Goal: Task Accomplishment & Management: Complete application form

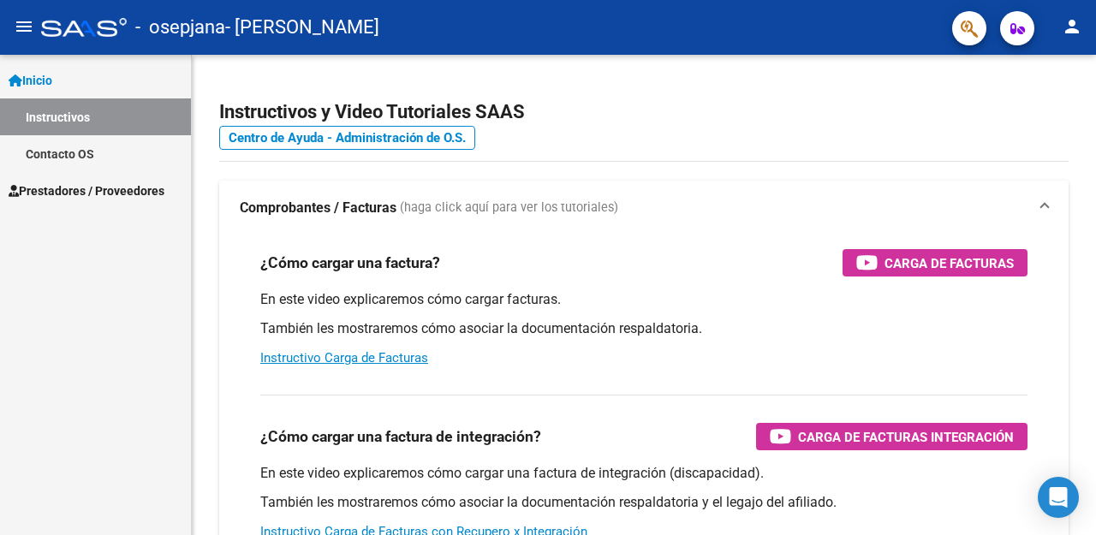
click at [70, 197] on span "Prestadores / Proveedores" at bounding box center [87, 191] width 156 height 19
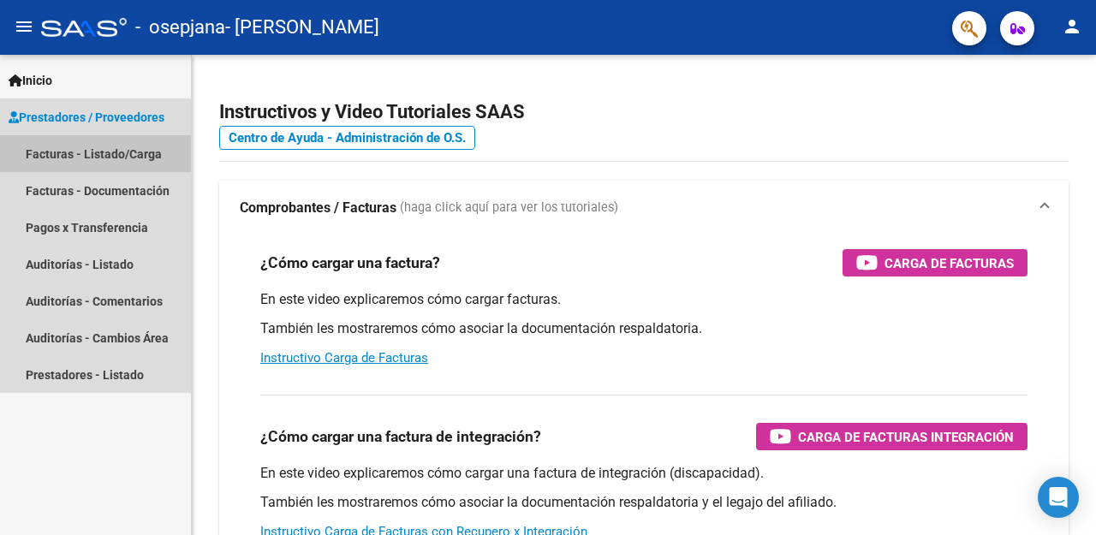
click at [86, 155] on link "Facturas - Listado/Carga" at bounding box center [95, 153] width 191 height 37
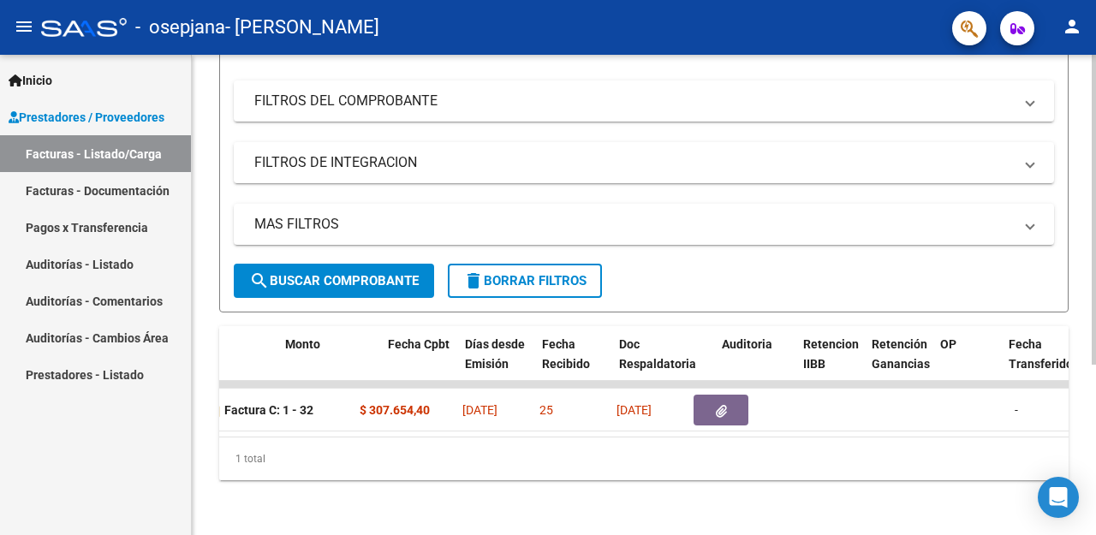
scroll to position [0, 572]
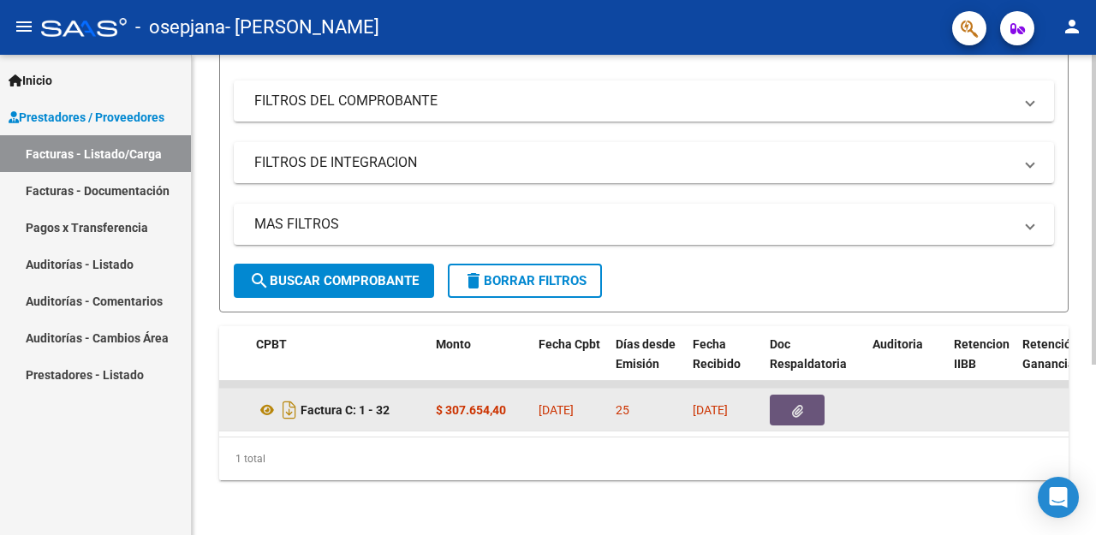
click at [804, 400] on button "button" at bounding box center [797, 410] width 55 height 31
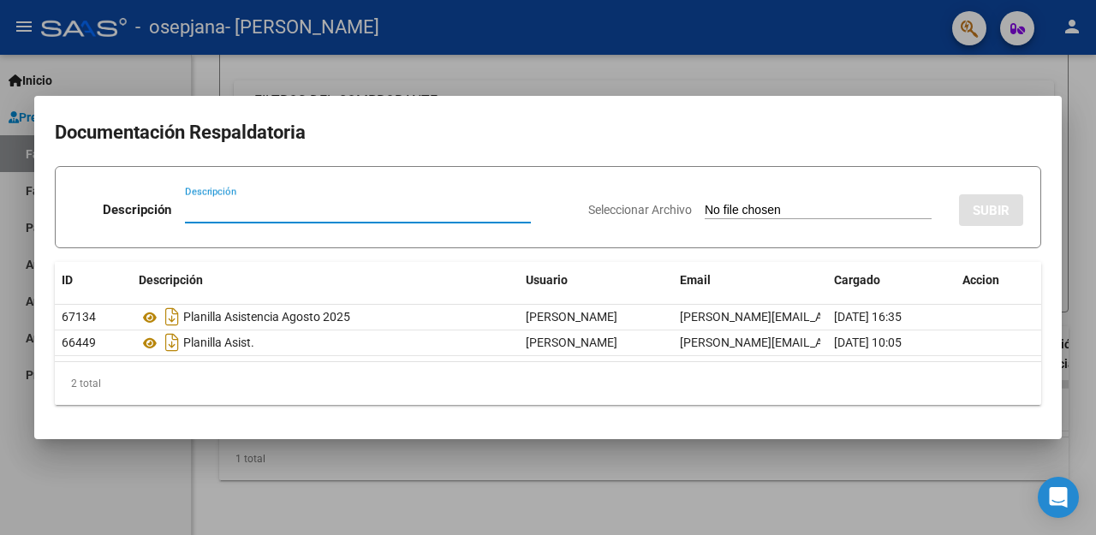
click at [676, 51] on div at bounding box center [548, 267] width 1096 height 535
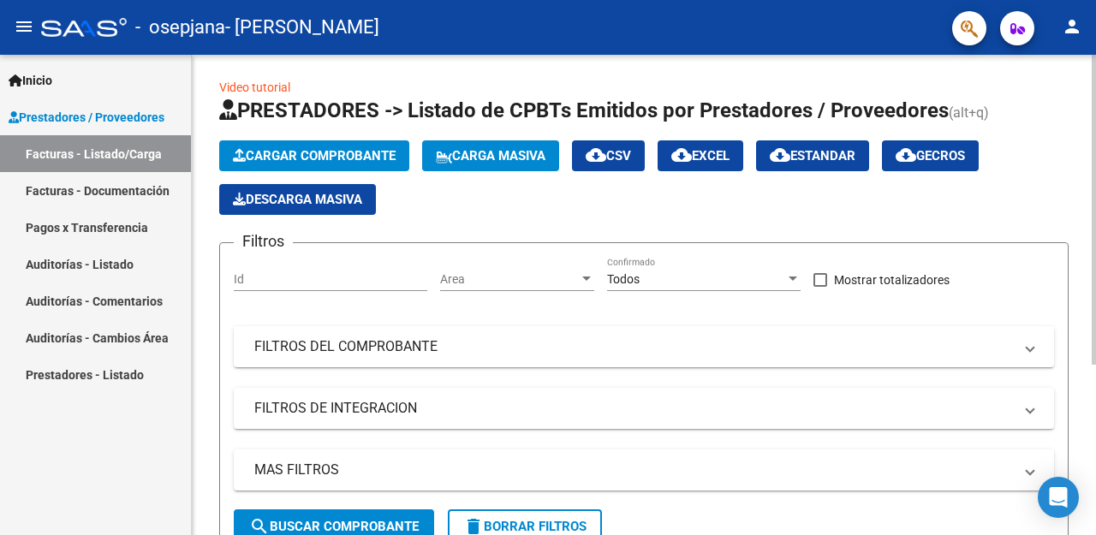
scroll to position [0, 0]
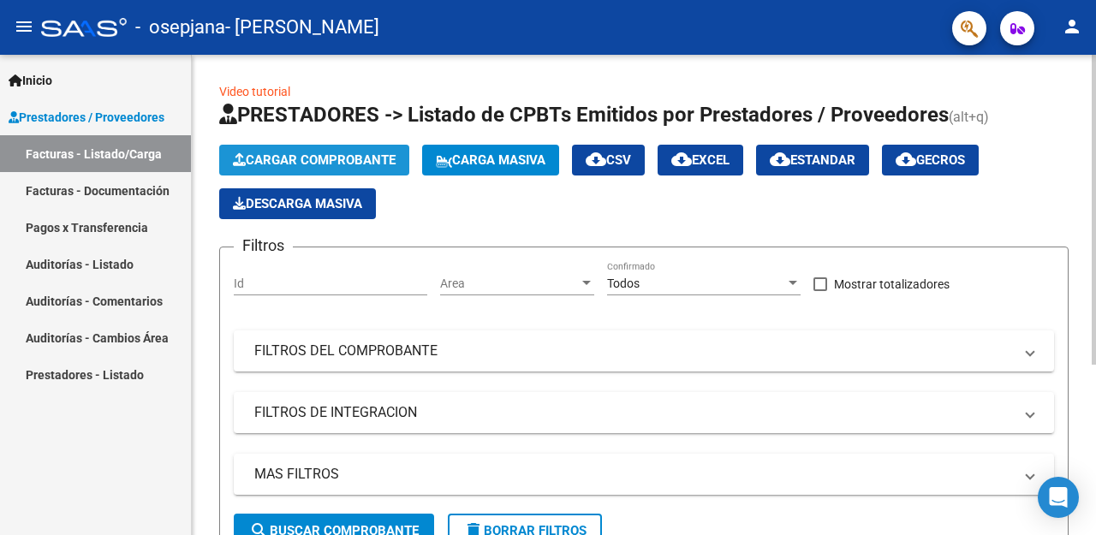
click at [270, 151] on button "Cargar Comprobante" at bounding box center [314, 160] width 190 height 31
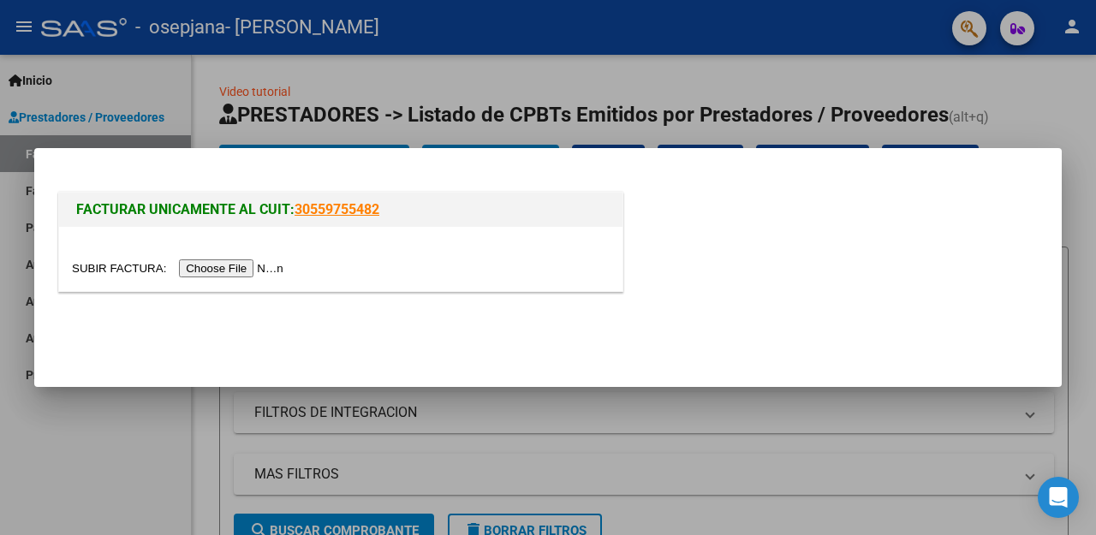
click at [282, 271] on input "file" at bounding box center [180, 268] width 217 height 18
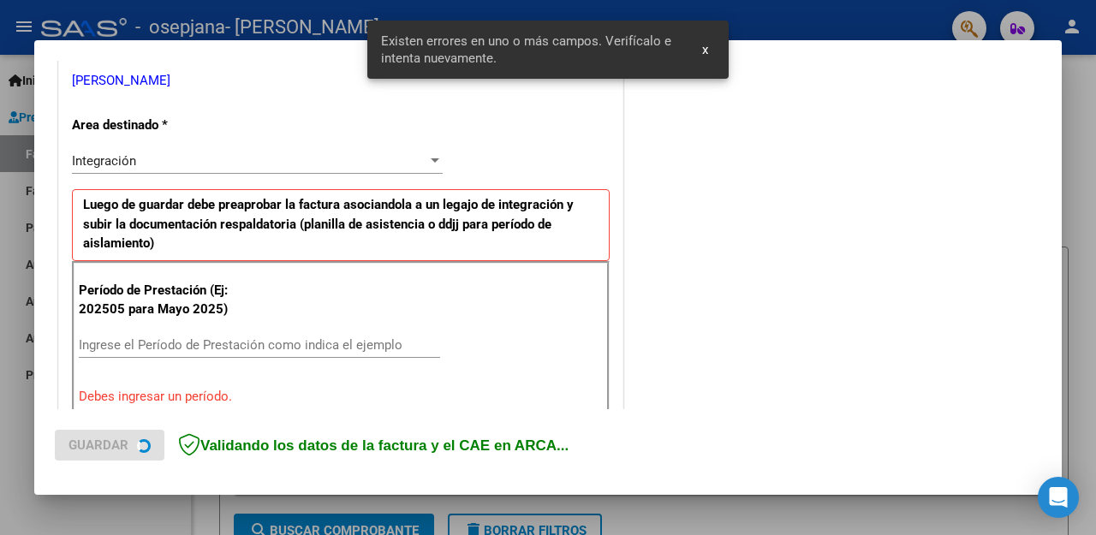
scroll to position [409, 0]
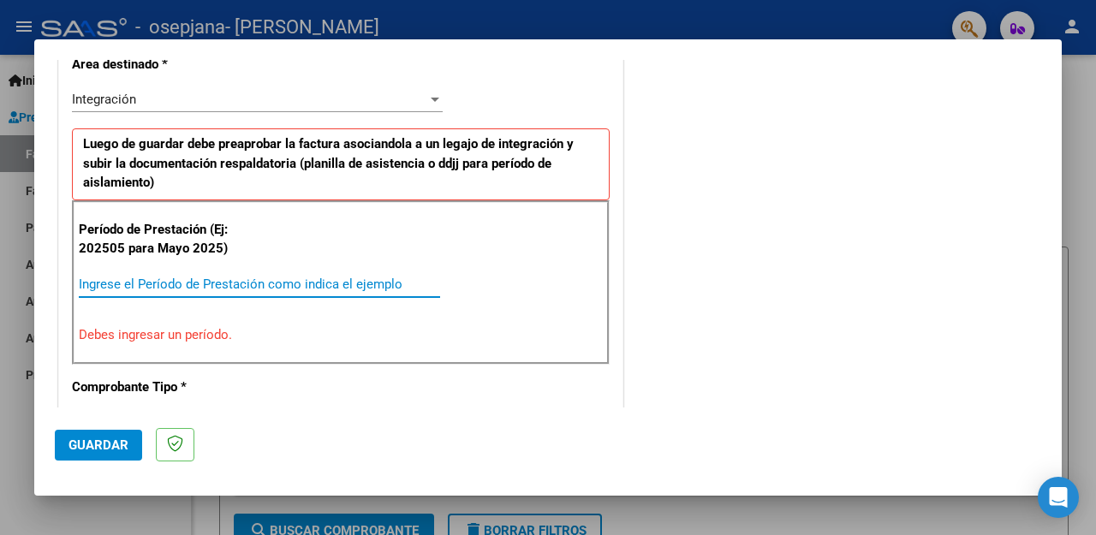
click at [164, 290] on input "Ingrese el Período de Prestación como indica el ejemplo" at bounding box center [259, 284] width 361 height 15
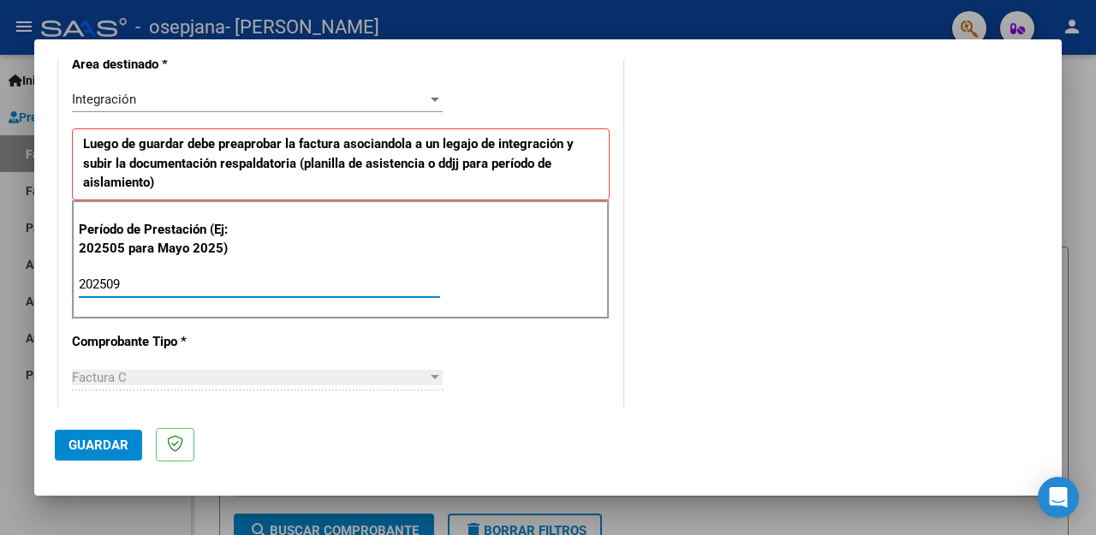
type input "202509"
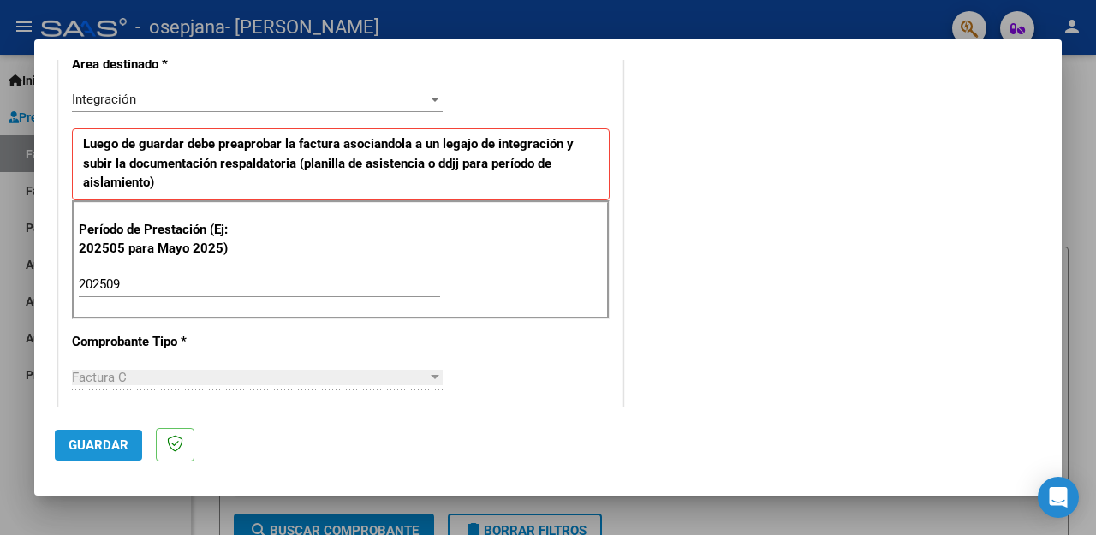
click at [101, 440] on span "Guardar" at bounding box center [99, 445] width 60 height 15
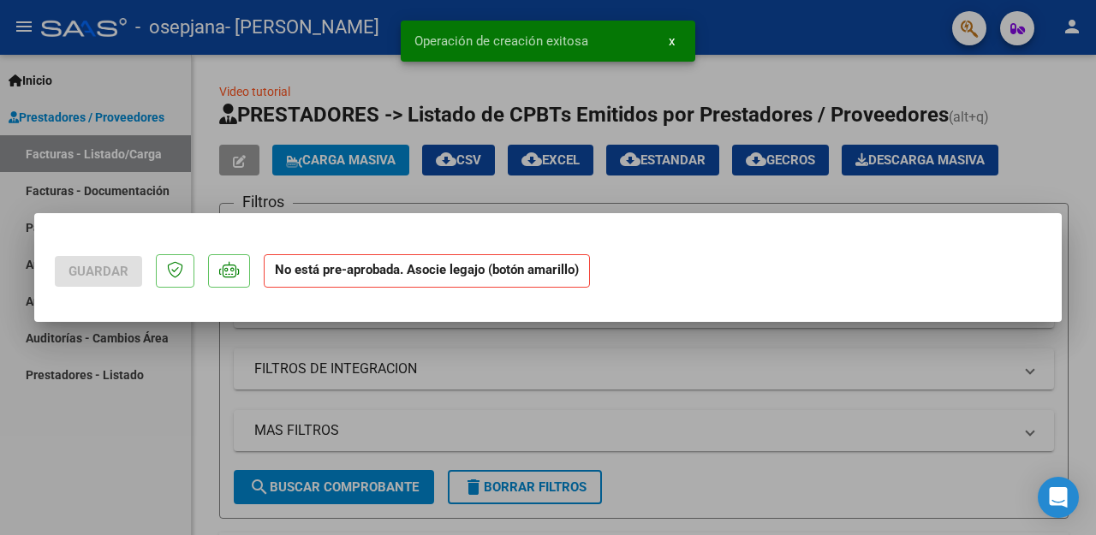
scroll to position [0, 0]
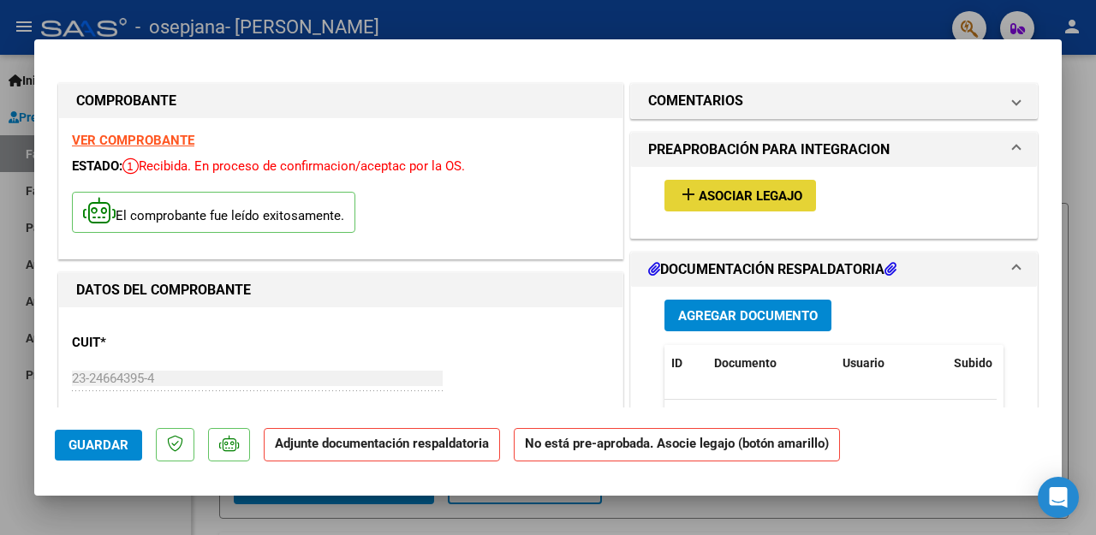
click at [750, 202] on span "Asociar Legajo" at bounding box center [751, 195] width 104 height 15
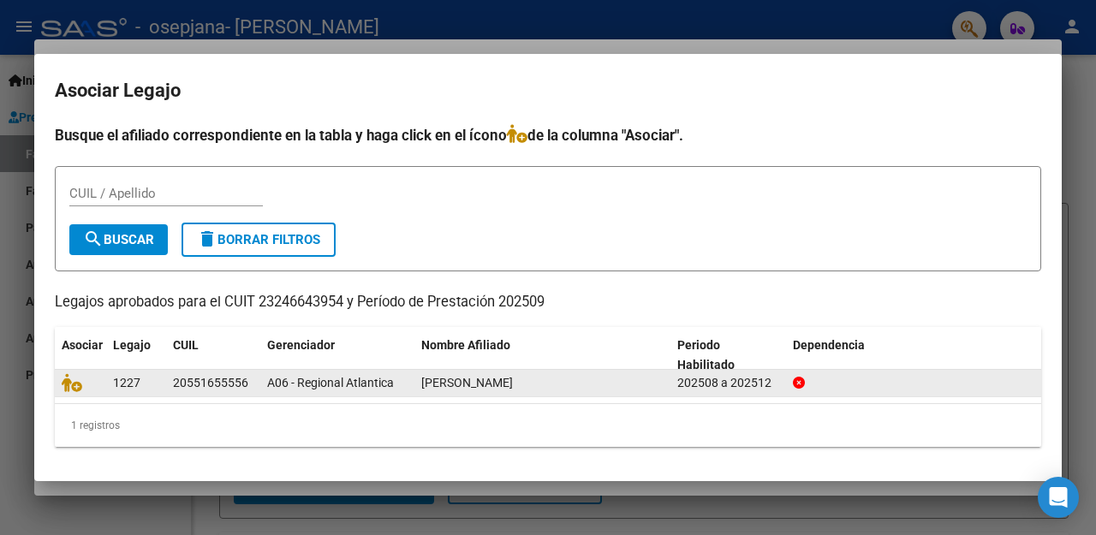
click at [574, 383] on div "[PERSON_NAME]" at bounding box center [542, 383] width 242 height 20
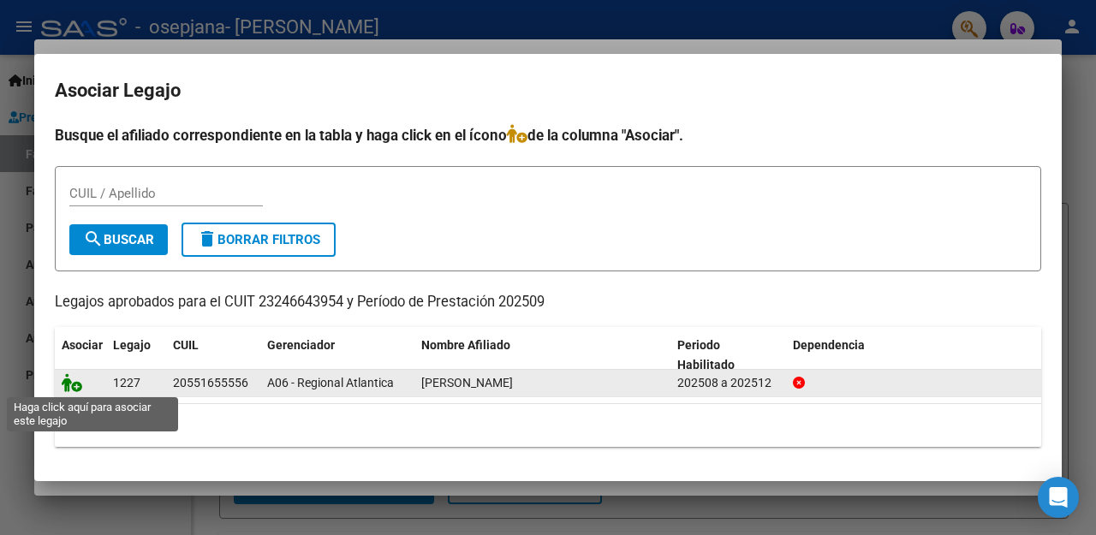
click at [73, 390] on icon at bounding box center [72, 382] width 21 height 19
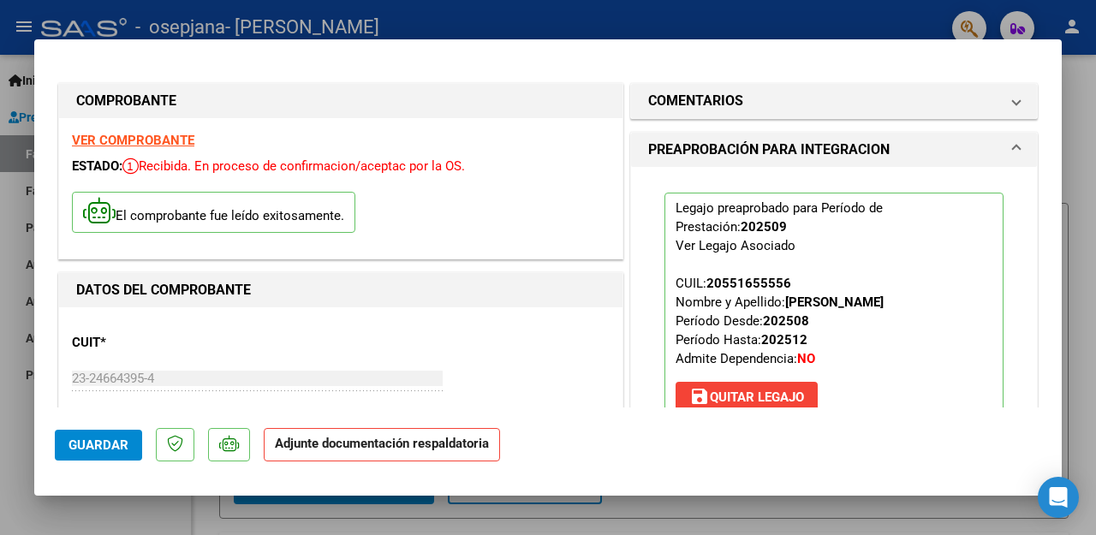
click at [382, 452] on p "Adjunte documentación respaldatoria" at bounding box center [382, 444] width 236 height 33
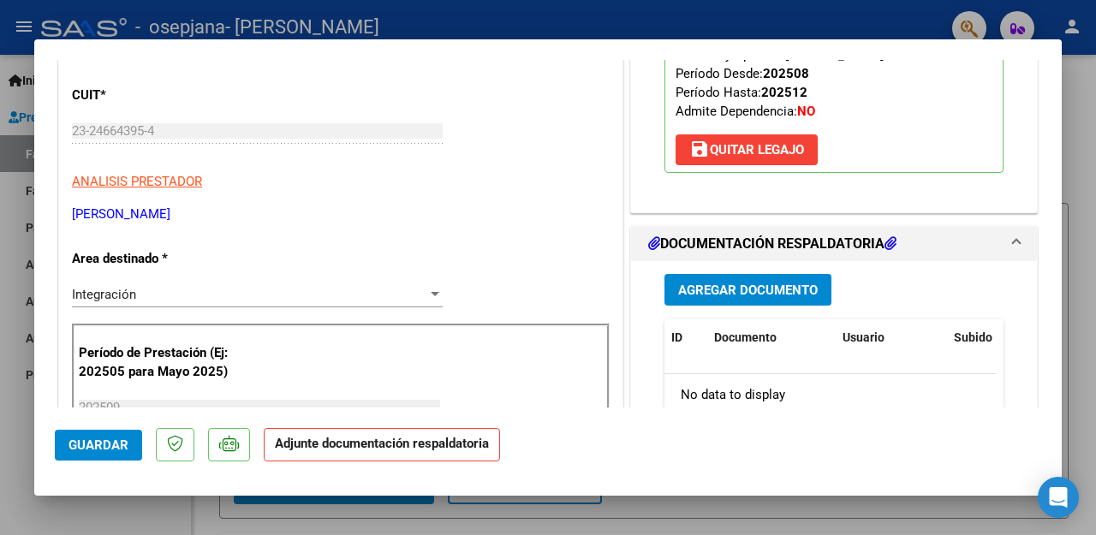
scroll to position [257, 0]
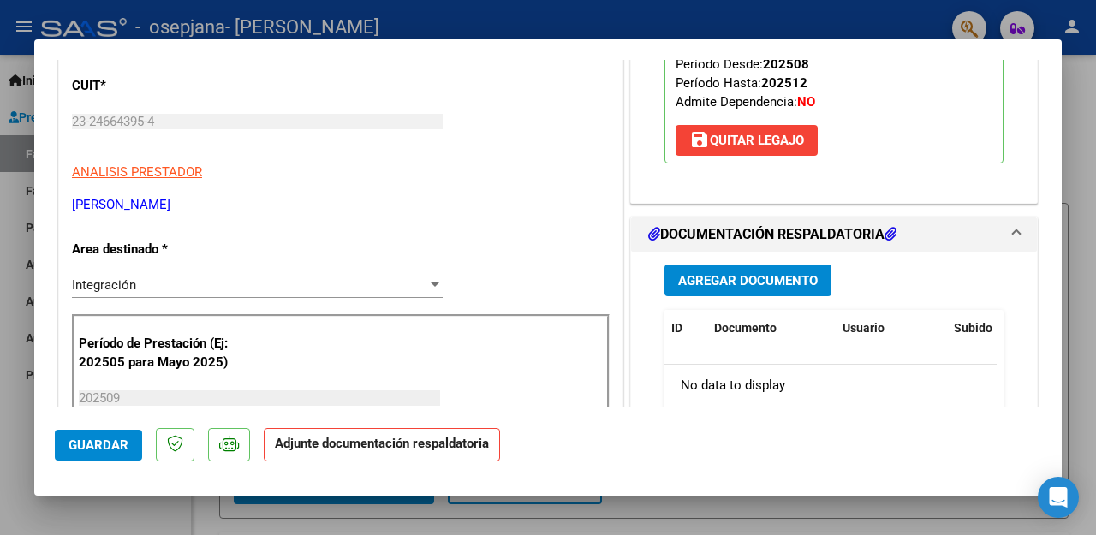
click at [798, 283] on span "Agregar Documento" at bounding box center [748, 280] width 140 height 15
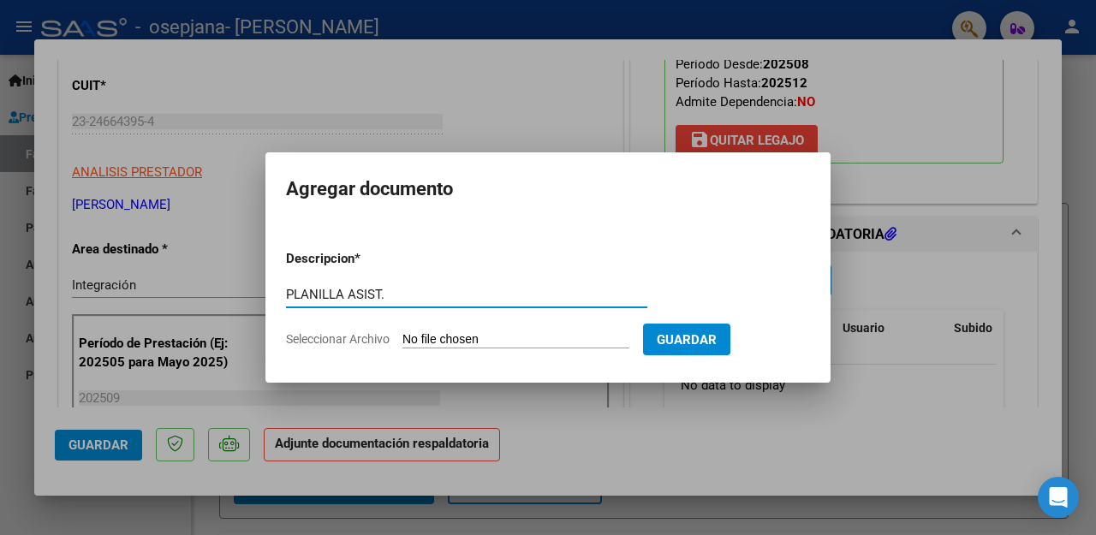
type input "PLANILLA ASIST."
click at [443, 343] on input "Seleccionar Archivo" at bounding box center [515, 340] width 227 height 16
type input "C:\fakepath\PLANILLA ASIST. OSEPJANA 09.pdf"
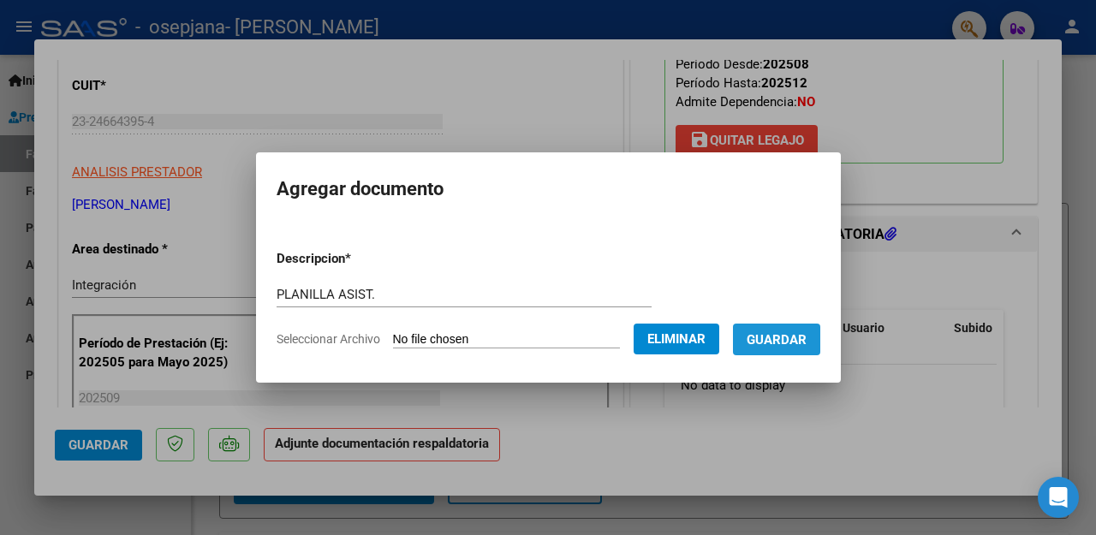
click at [765, 339] on span "Guardar" at bounding box center [777, 339] width 60 height 15
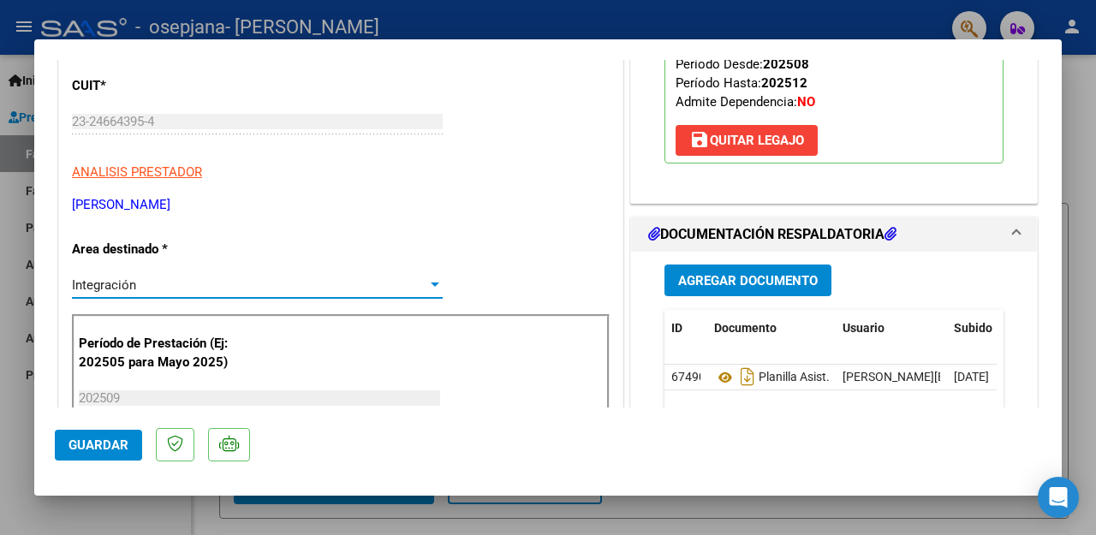
click at [433, 285] on div at bounding box center [435, 285] width 9 height 4
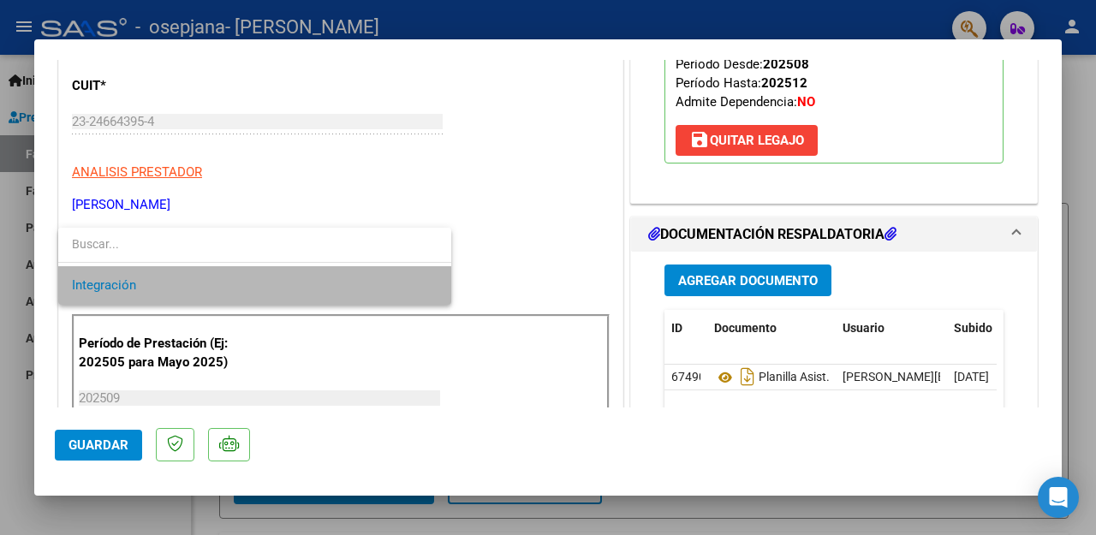
click at [433, 285] on span "Integración" at bounding box center [255, 285] width 366 height 39
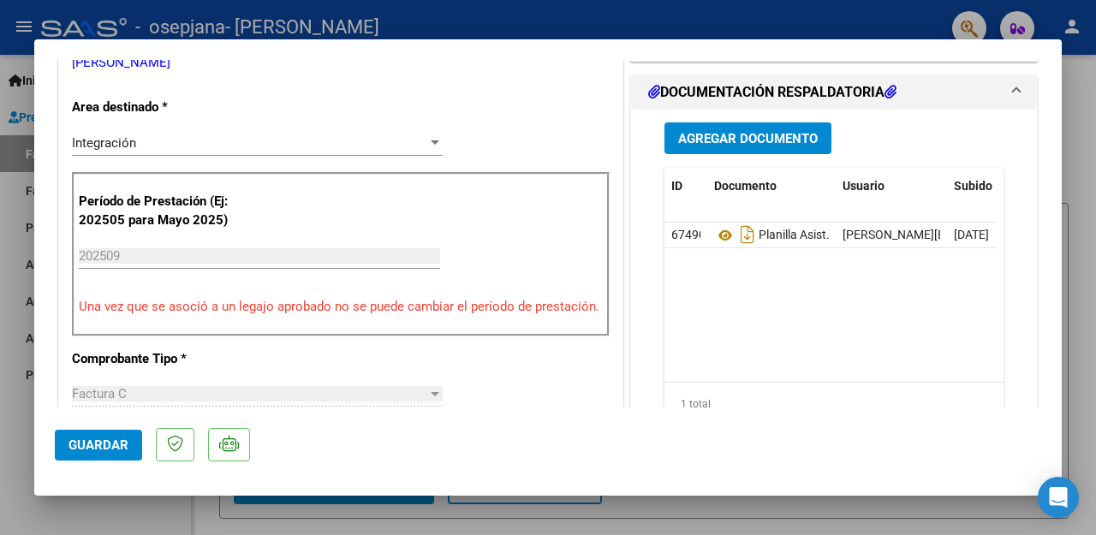
scroll to position [416, 0]
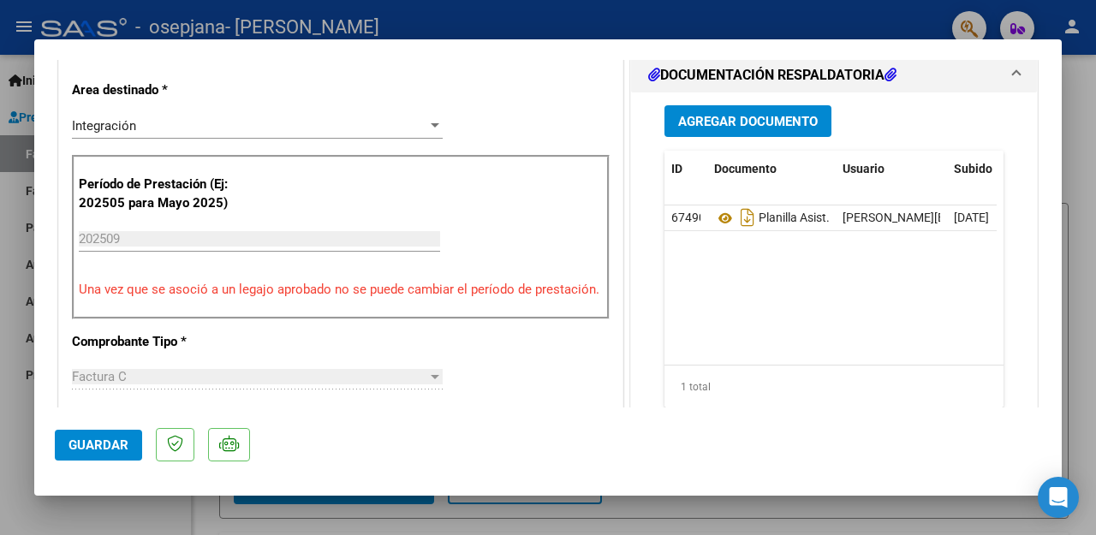
click at [81, 460] on button "Guardar" at bounding box center [98, 445] width 87 height 31
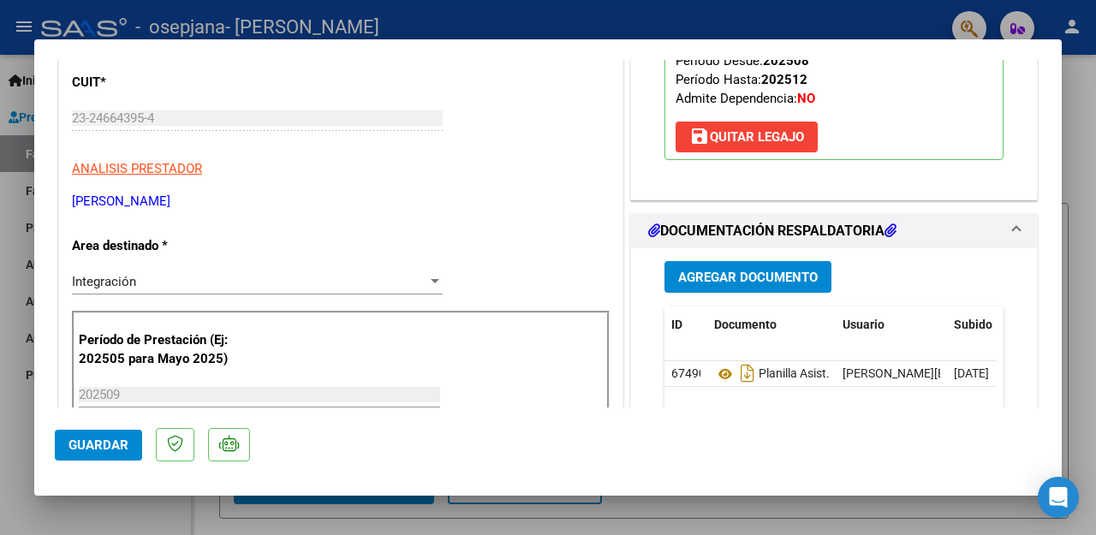
scroll to position [3, 0]
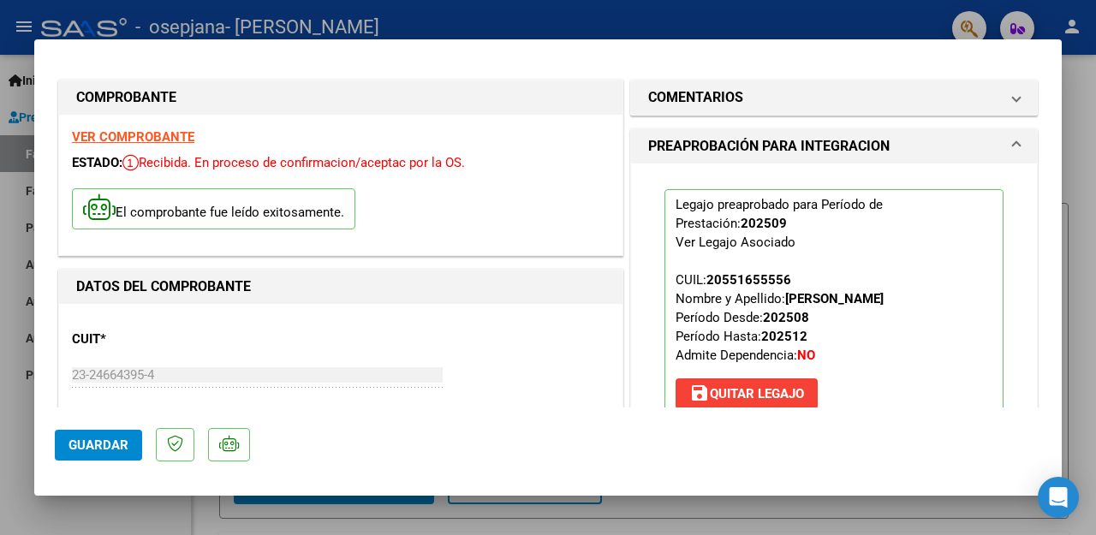
click at [492, 9] on div at bounding box center [548, 267] width 1096 height 535
type input "$ 0,00"
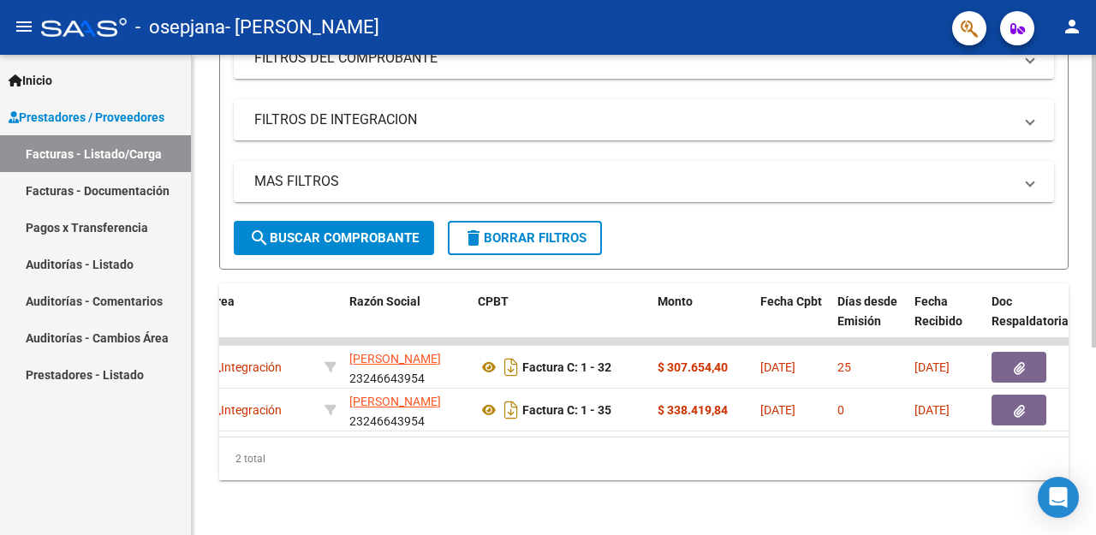
scroll to position [0, 354]
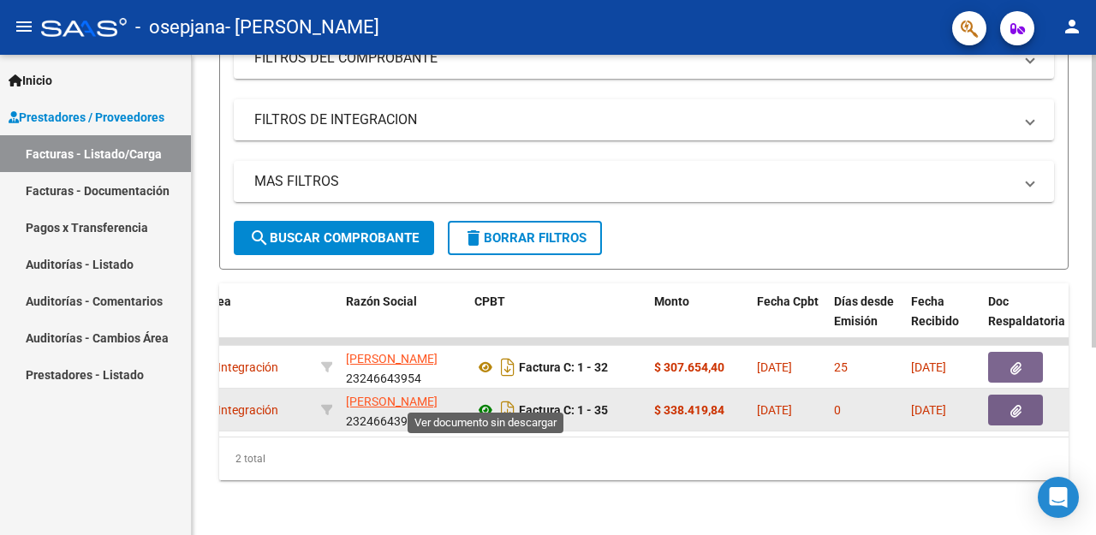
click at [487, 400] on icon at bounding box center [485, 410] width 22 height 21
click at [488, 400] on icon at bounding box center [485, 410] width 22 height 21
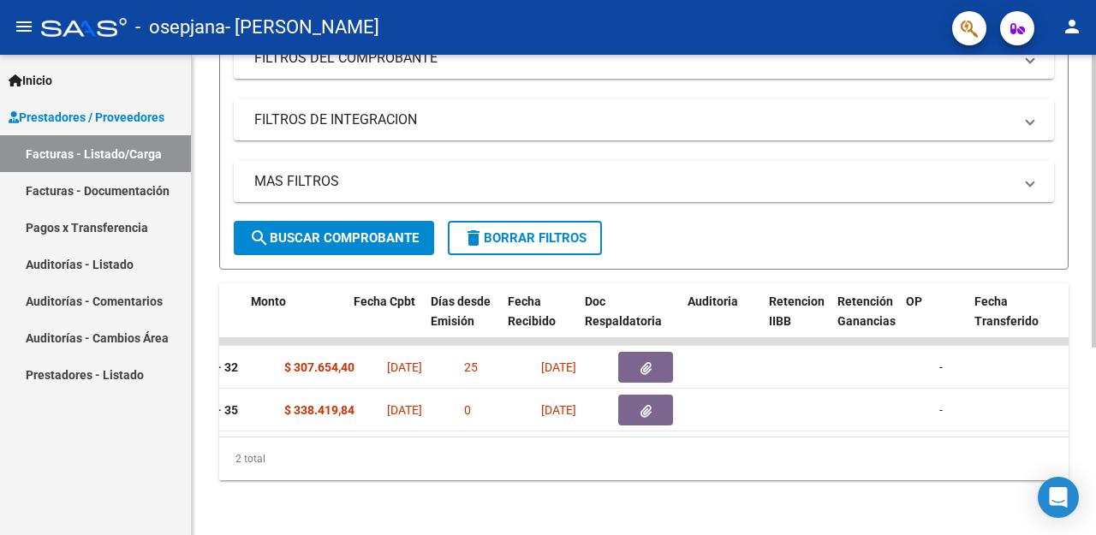
scroll to position [0, 791]
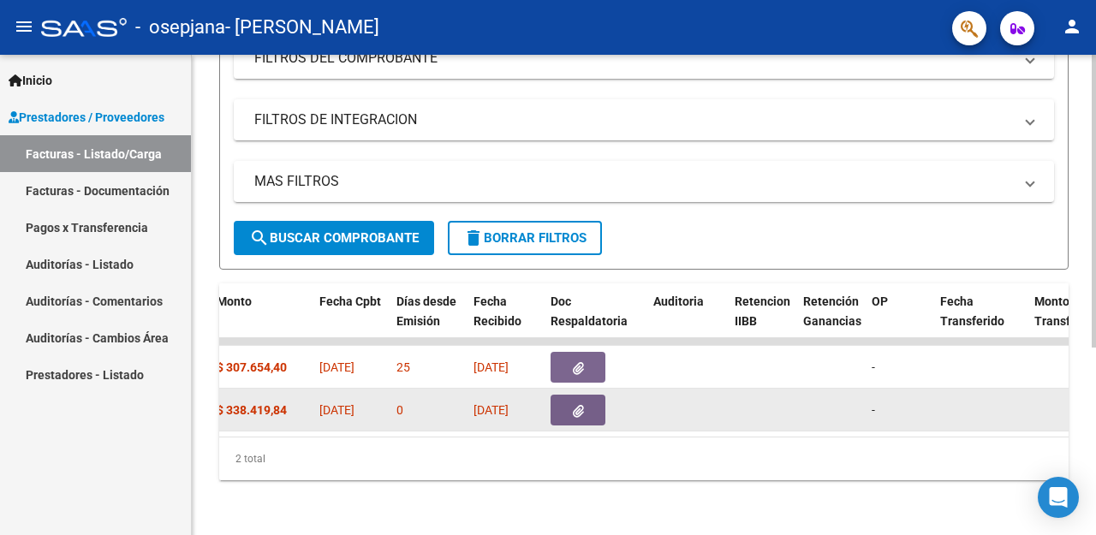
click at [570, 395] on button "button" at bounding box center [578, 410] width 55 height 31
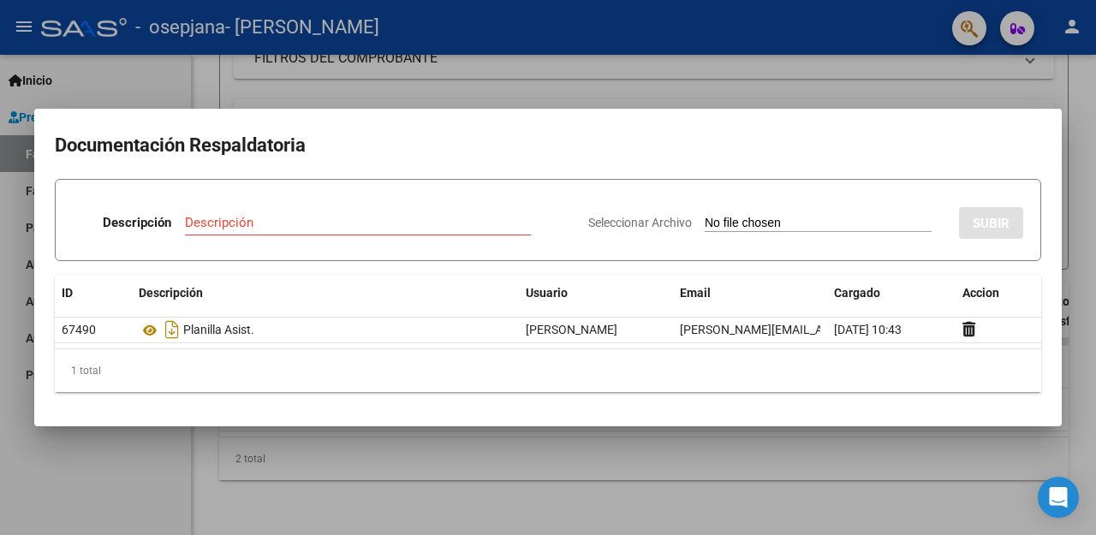
click at [700, 27] on div at bounding box center [548, 267] width 1096 height 535
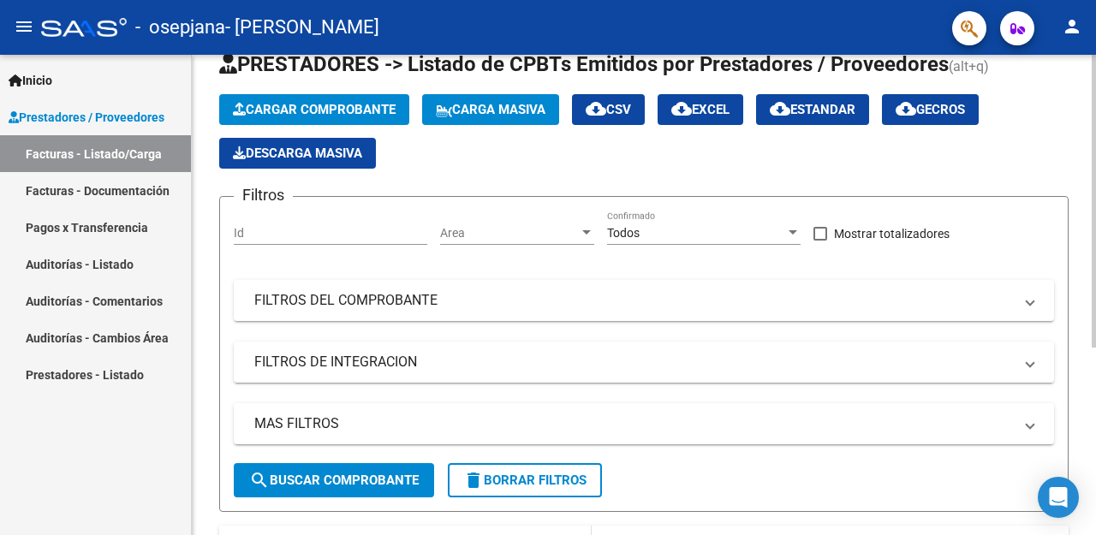
scroll to position [0, 0]
